Goal: Task Accomplishment & Management: Manage account settings

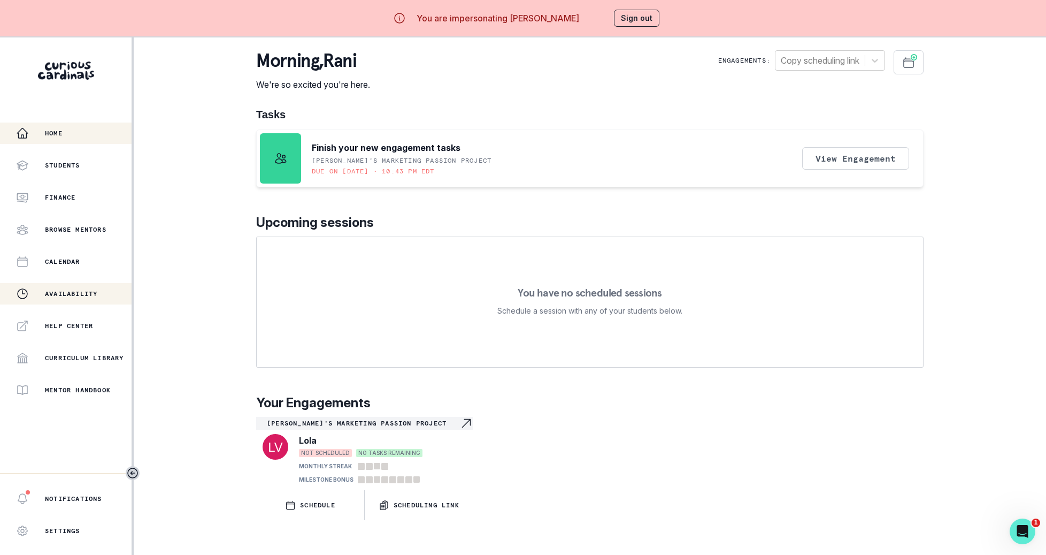
click at [80, 290] on p "Availability" at bounding box center [71, 293] width 52 height 9
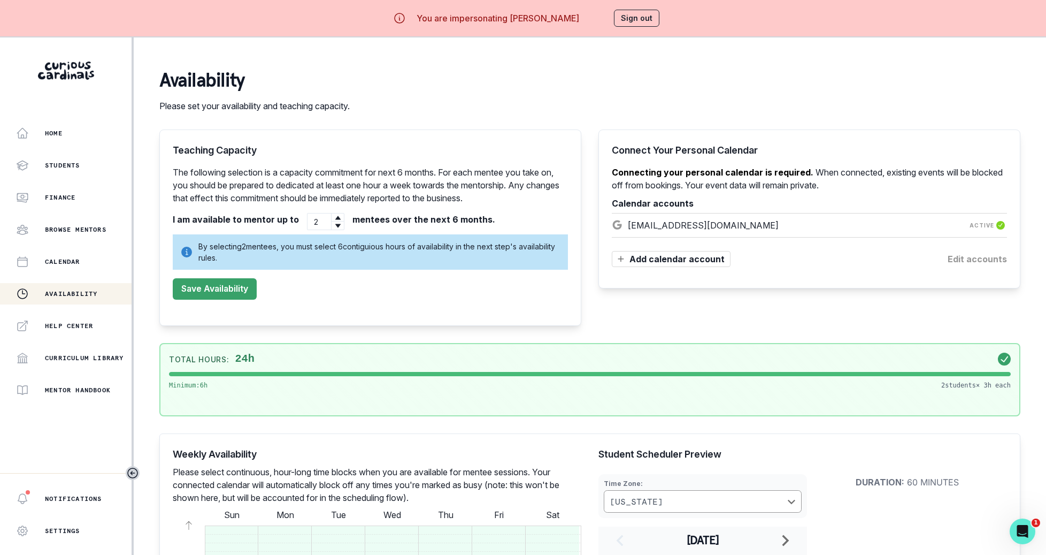
scroll to position [681, 0]
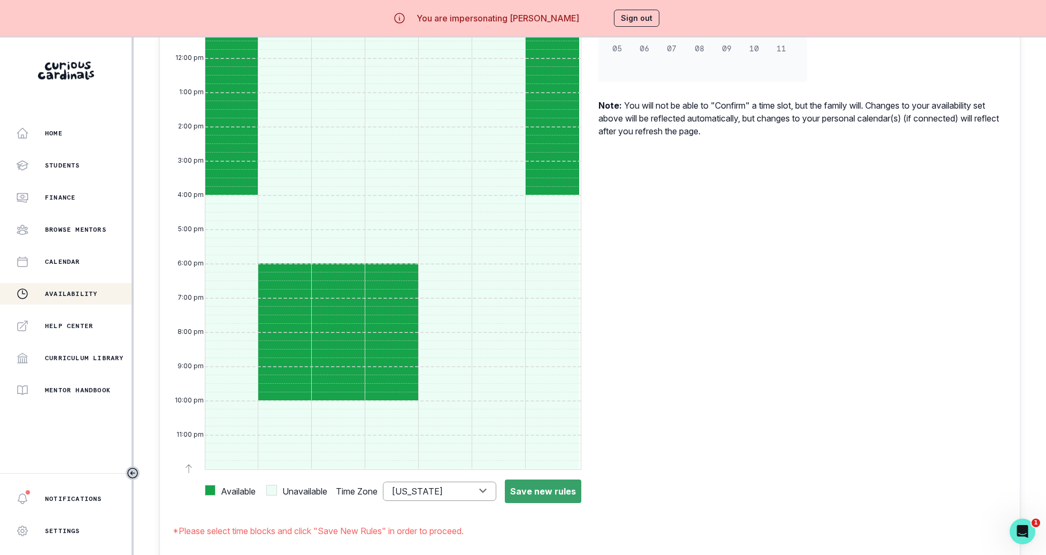
click at [645, 18] on button "Sign out" at bounding box center [636, 18] width 45 height 17
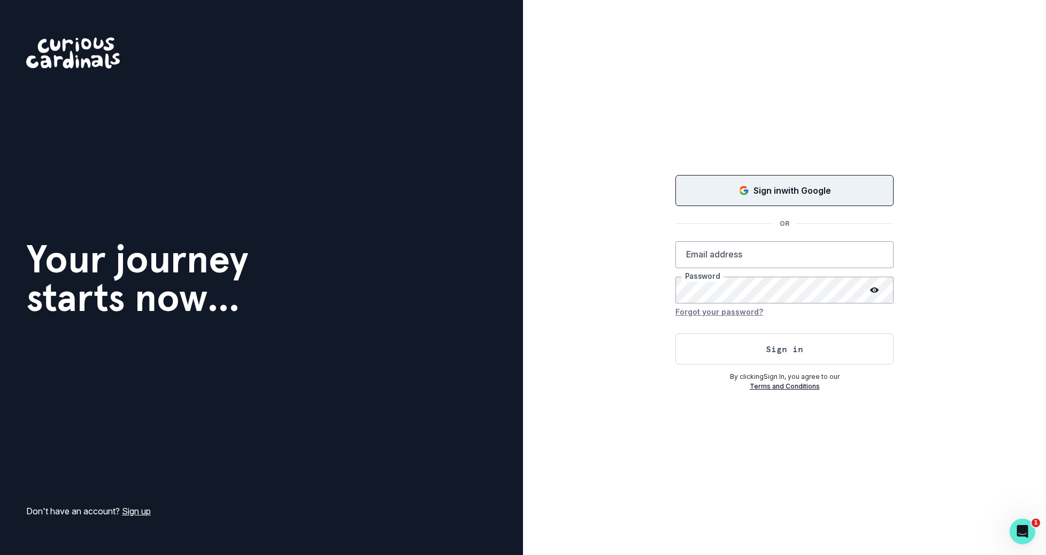
click at [829, 177] on button "Sign in with Google" at bounding box center [785, 190] width 218 height 31
click at [821, 189] on p "Sign in with Google" at bounding box center [793, 190] width 78 height 13
